Goal: Browse casually

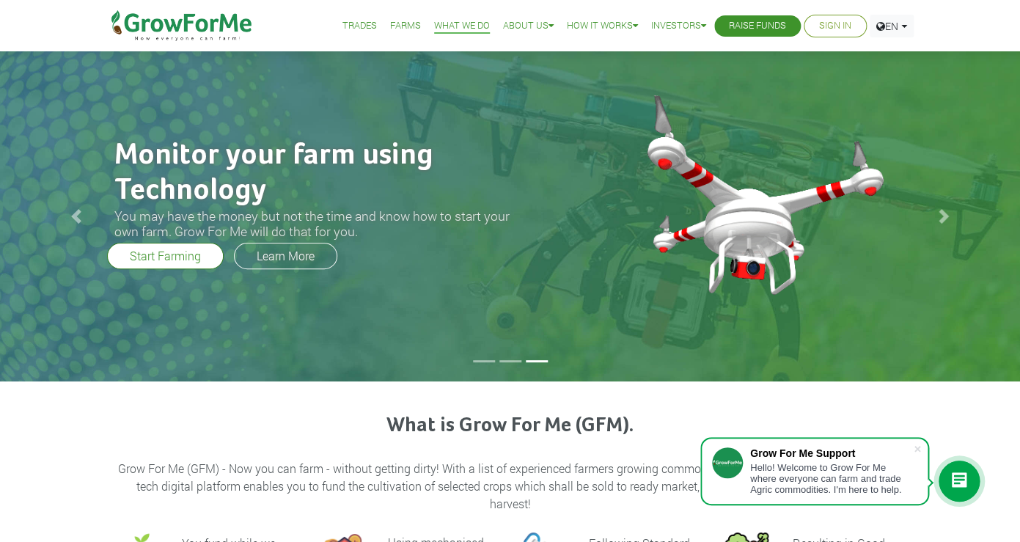
scroll to position [1, 0]
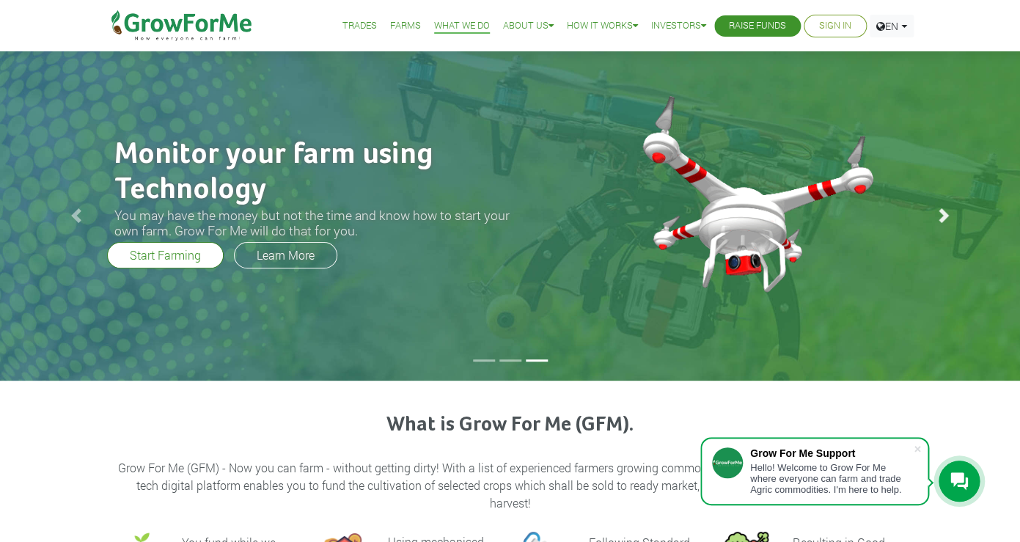
click at [942, 212] on span at bounding box center [943, 215] width 15 height 15
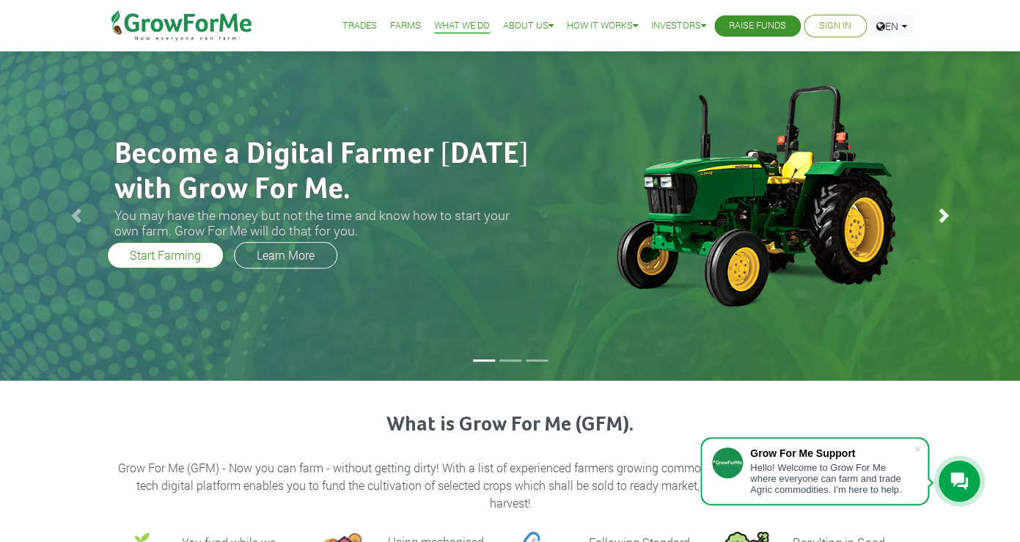
click at [942, 212] on span at bounding box center [943, 215] width 15 height 15
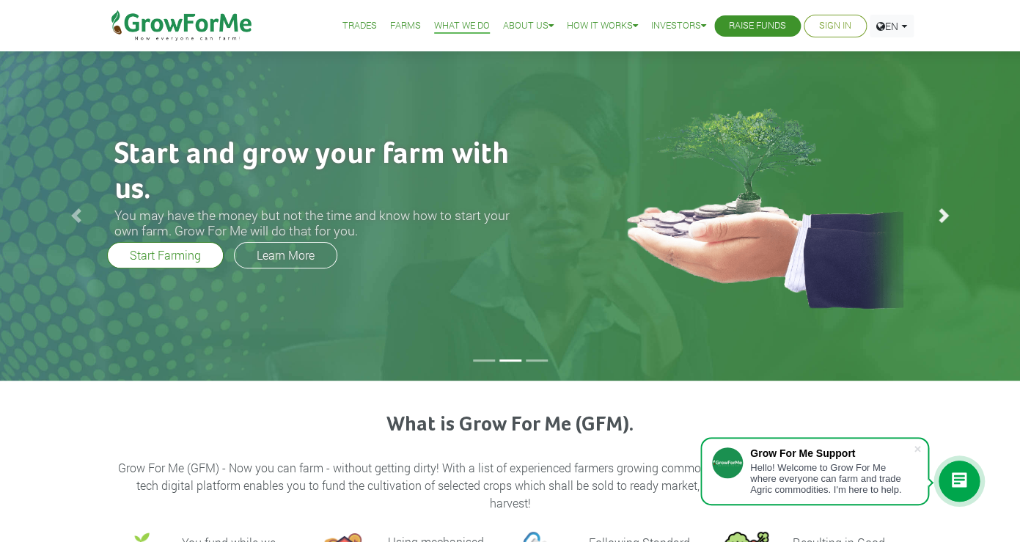
click at [942, 212] on span at bounding box center [943, 215] width 15 height 15
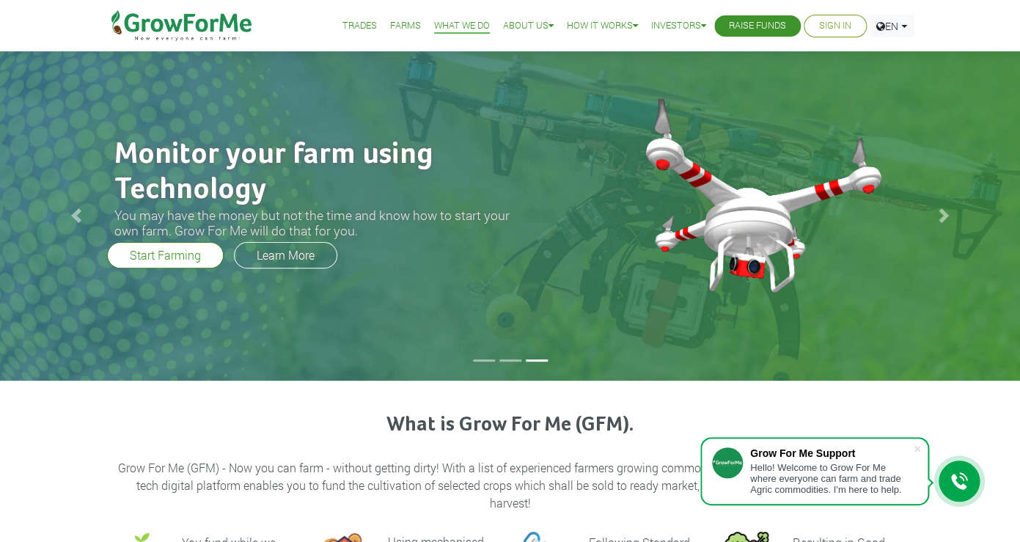
scroll to position [0, 0]
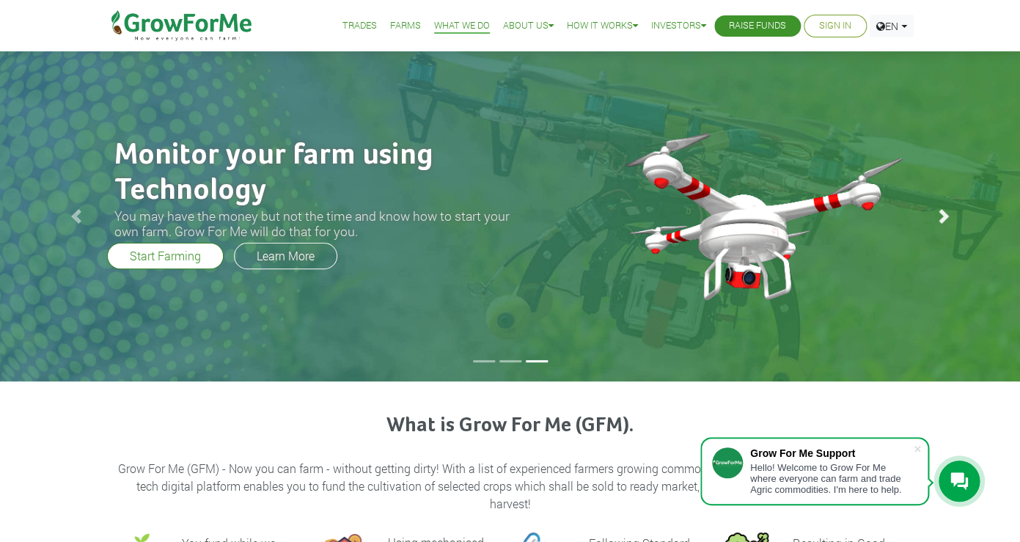
click at [945, 218] on span at bounding box center [943, 216] width 15 height 15
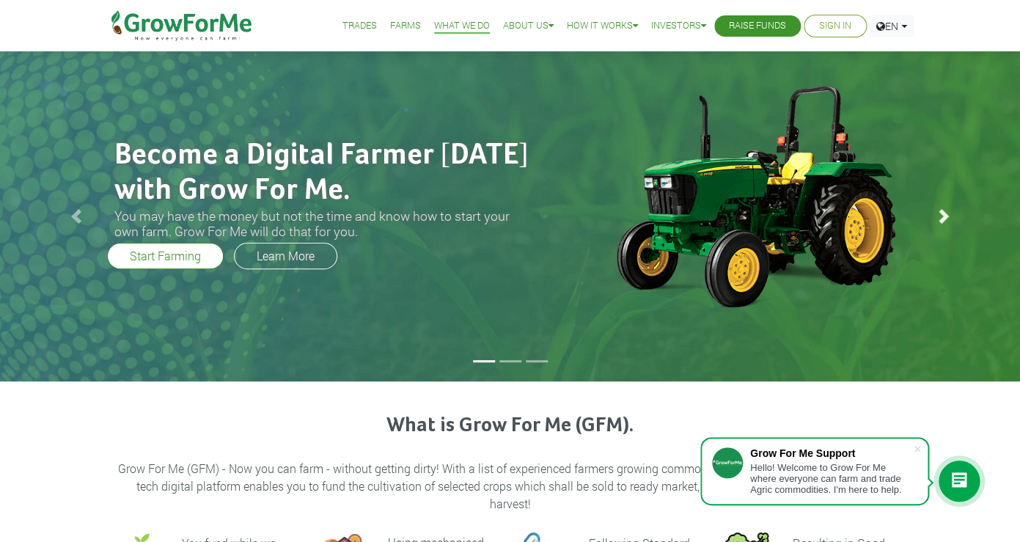
click at [945, 218] on span at bounding box center [943, 216] width 15 height 15
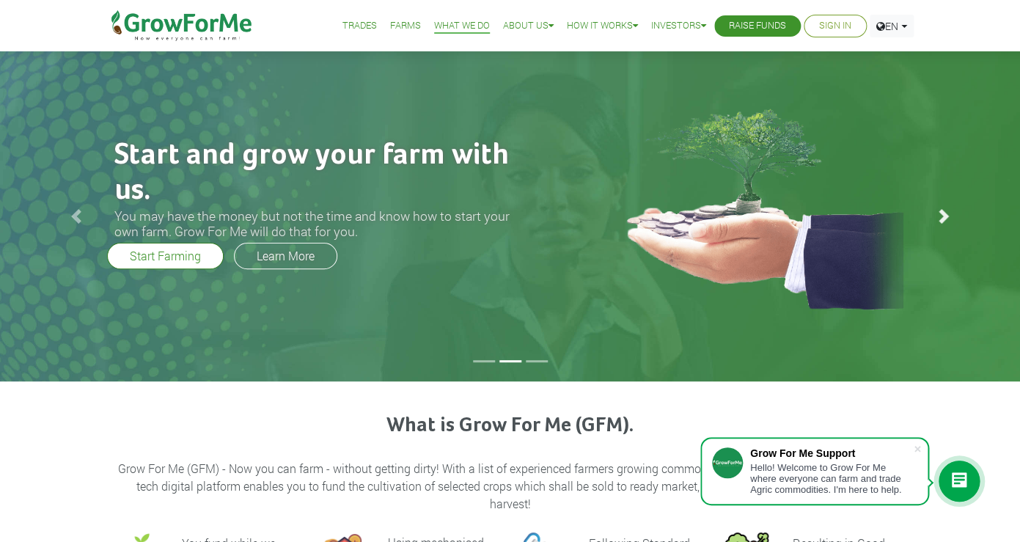
click at [945, 218] on span at bounding box center [943, 216] width 15 height 15
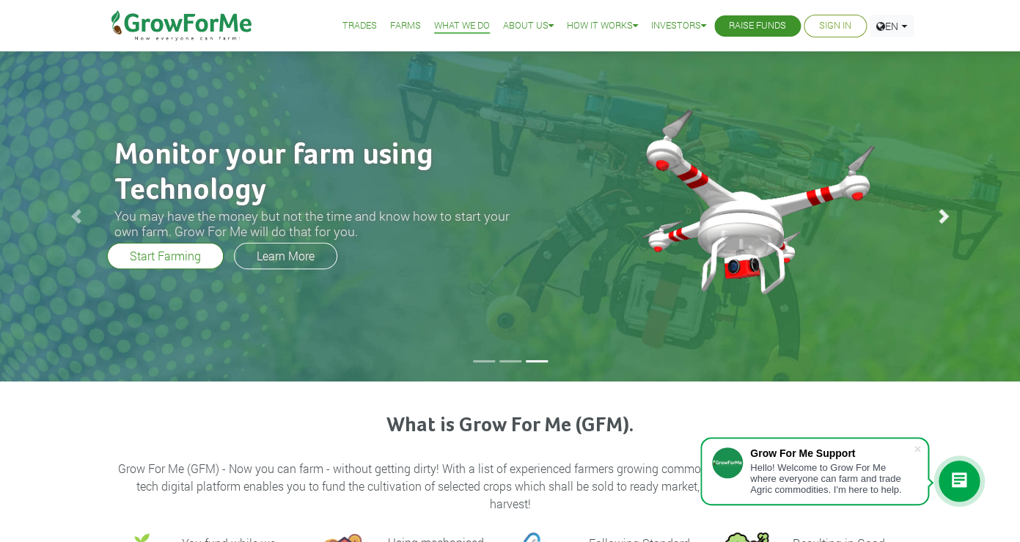
click at [946, 217] on span at bounding box center [943, 216] width 15 height 15
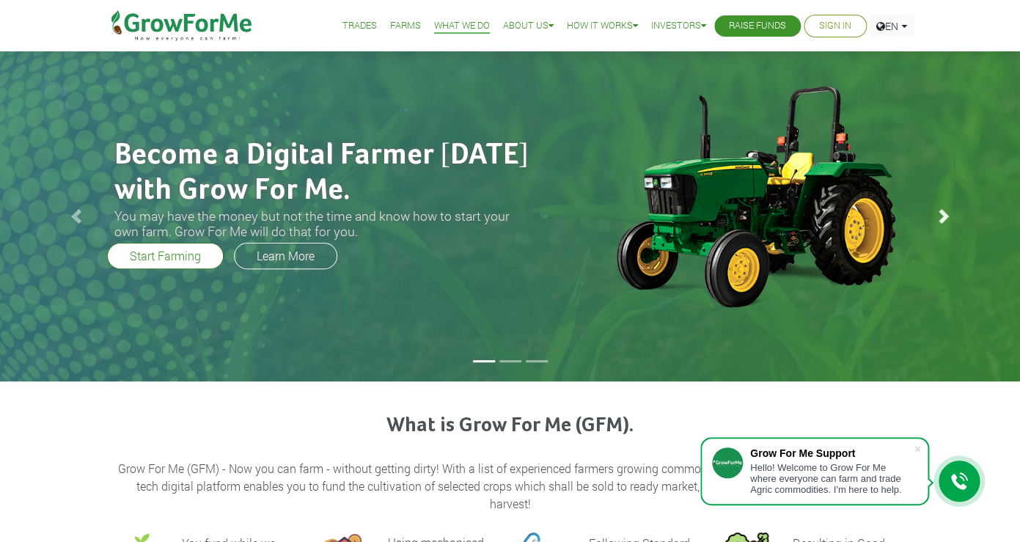
click at [946, 217] on span at bounding box center [943, 216] width 15 height 15
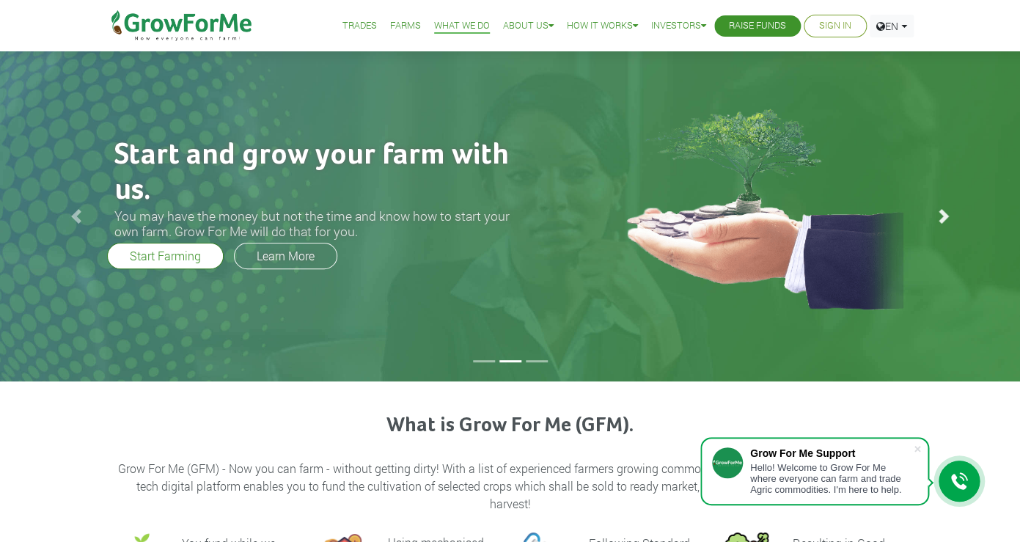
click at [946, 217] on span at bounding box center [943, 216] width 15 height 15
